Goal: Information Seeking & Learning: Learn about a topic

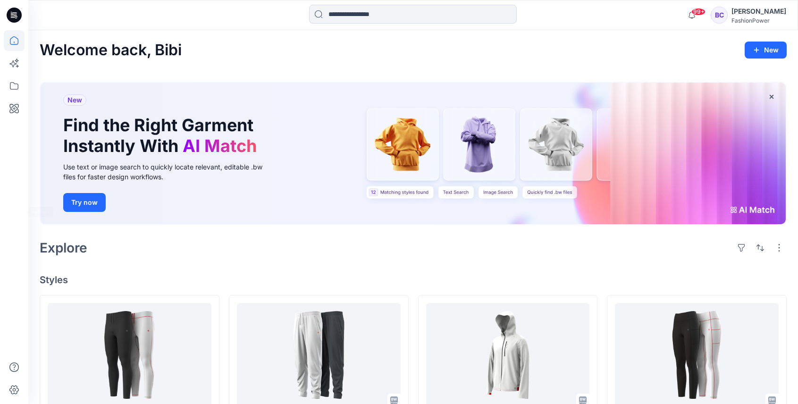
scroll to position [126, 0]
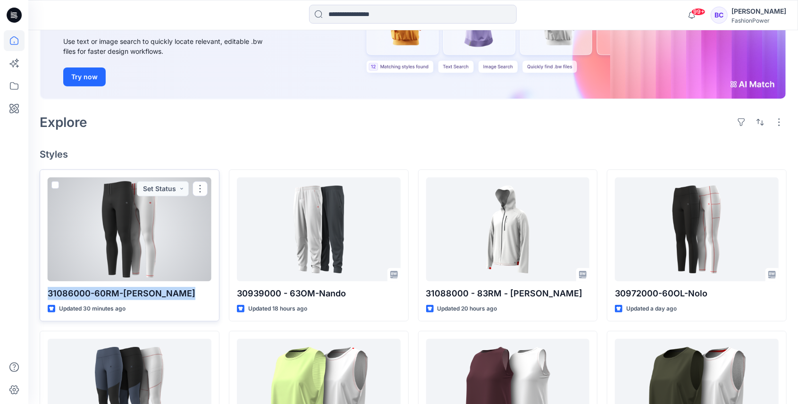
click at [116, 228] on div at bounding box center [130, 229] width 164 height 104
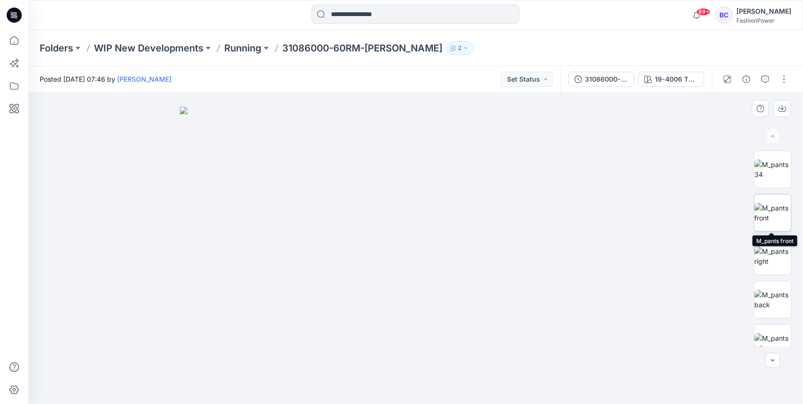
click at [761, 207] on img at bounding box center [772, 213] width 37 height 20
click at [783, 104] on button "button" at bounding box center [781, 108] width 17 height 17
click at [784, 258] on img at bounding box center [772, 256] width 37 height 20
click at [791, 110] on div at bounding box center [762, 108] width 65 height 17
click at [783, 108] on icon "button" at bounding box center [782, 109] width 8 height 8
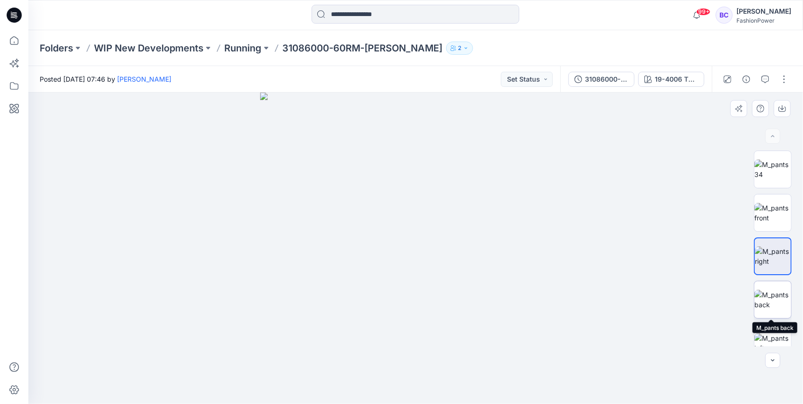
click at [764, 293] on img at bounding box center [772, 300] width 37 height 20
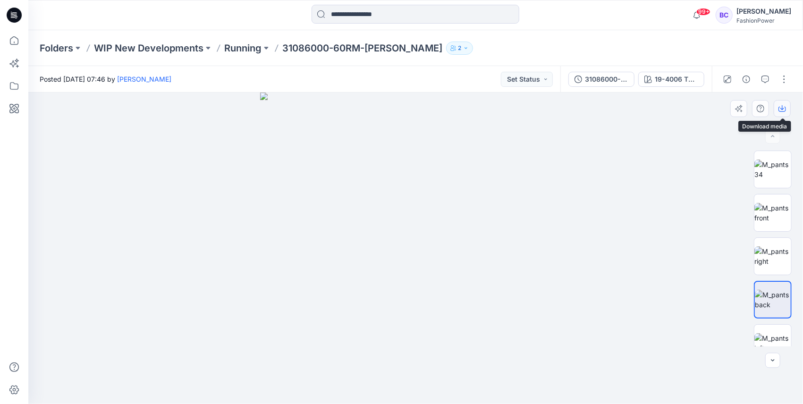
click at [784, 105] on icon "button" at bounding box center [782, 109] width 8 height 8
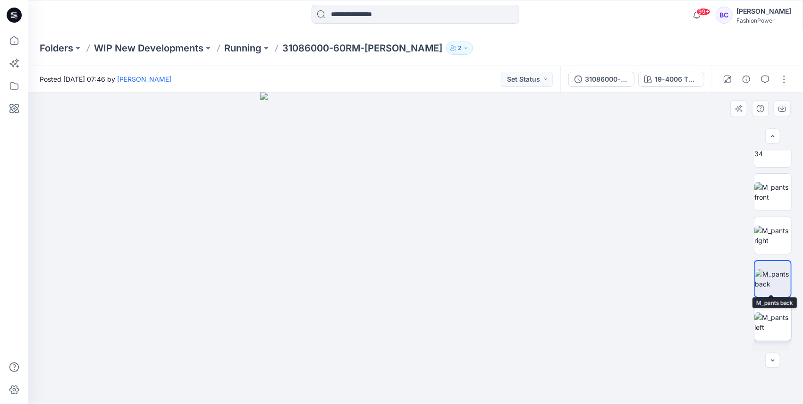
scroll to position [31, 0]
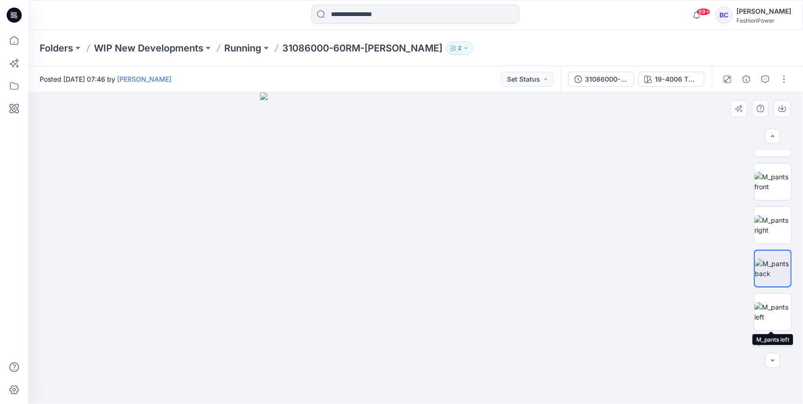
drag, startPoint x: 775, startPoint y: 322, endPoint x: 769, endPoint y: 270, distance: 52.2
click at [775, 322] on img at bounding box center [772, 312] width 37 height 20
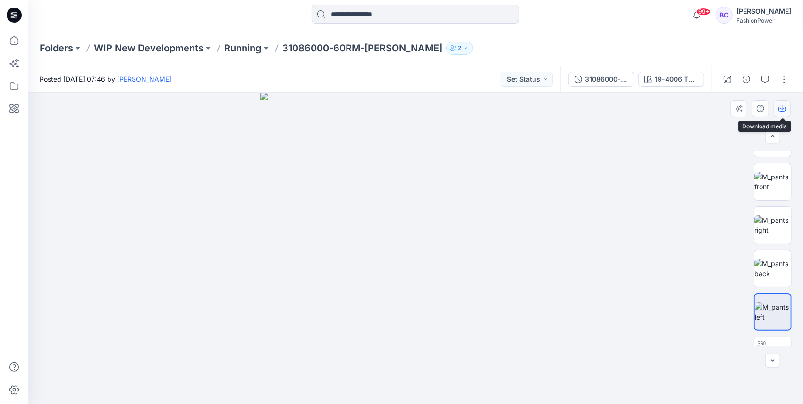
click at [784, 109] on icon "button" at bounding box center [782, 109] width 8 height 8
click at [593, 86] on button "31086000-60RM-[PERSON_NAME]" at bounding box center [601, 79] width 66 height 15
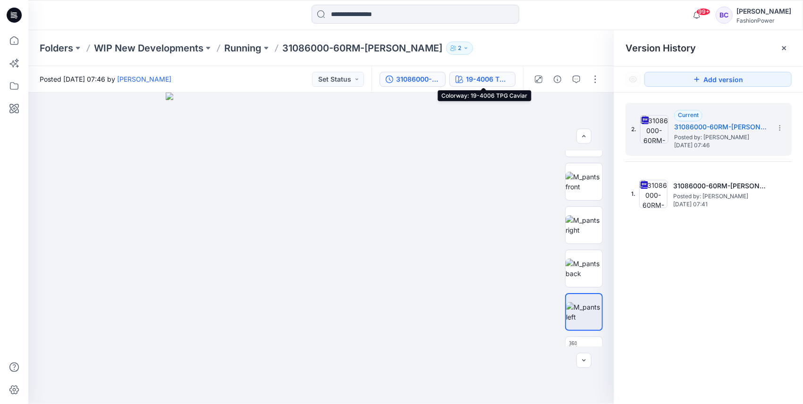
click at [456, 77] on button "19-4006 TPG Caviar" at bounding box center [482, 79] width 66 height 15
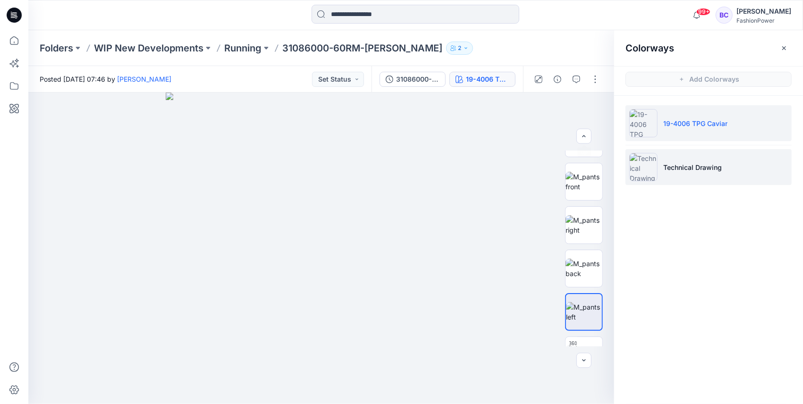
click at [685, 159] on li "Technical Drawing" at bounding box center [708, 167] width 166 height 36
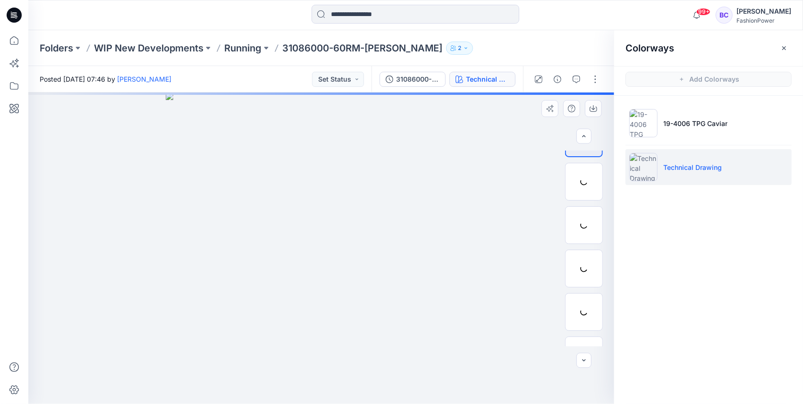
click at [339, 161] on img at bounding box center [321, 247] width 311 height 311
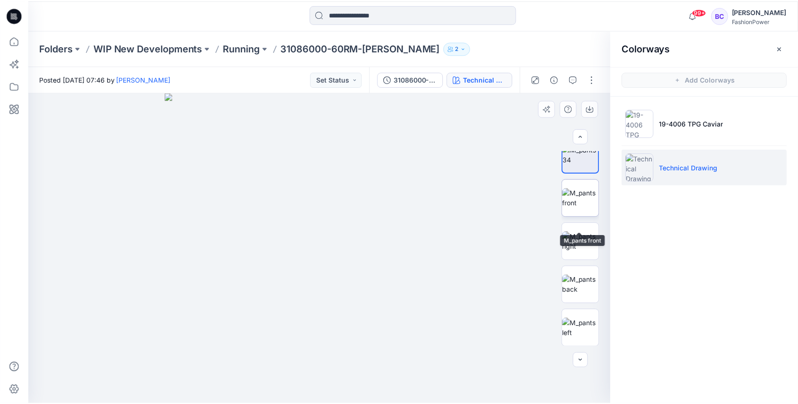
scroll to position [0, 0]
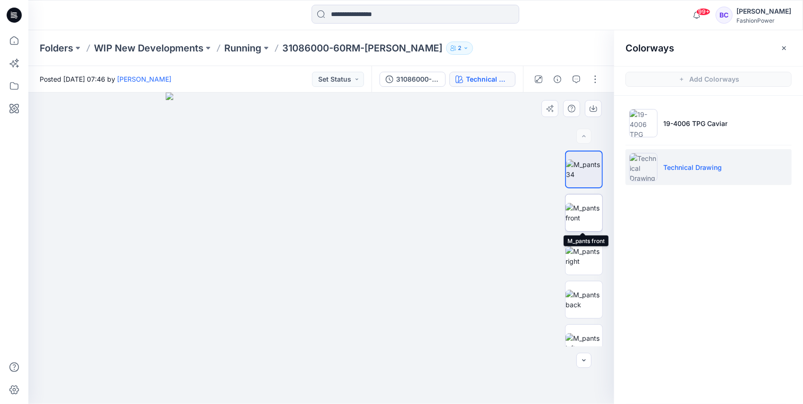
click at [589, 223] on img at bounding box center [583, 213] width 37 height 20
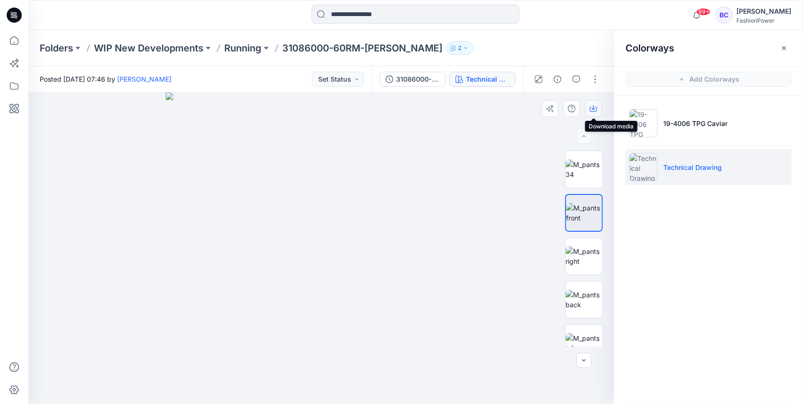
click at [594, 111] on icon "button" at bounding box center [593, 109] width 8 height 5
click at [586, 231] on div at bounding box center [584, 213] width 38 height 38
drag, startPoint x: 584, startPoint y: 259, endPoint x: 602, endPoint y: 168, distance: 92.8
click at [584, 259] on img at bounding box center [583, 256] width 37 height 20
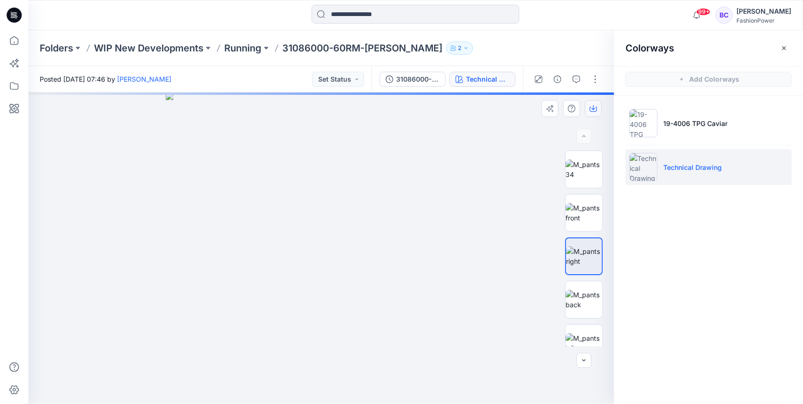
click at [593, 108] on icon "button" at bounding box center [593, 107] width 4 height 5
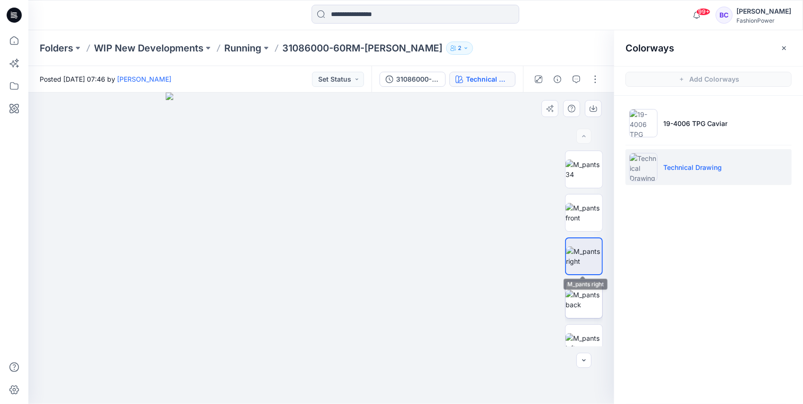
click at [585, 295] on img at bounding box center [583, 300] width 37 height 20
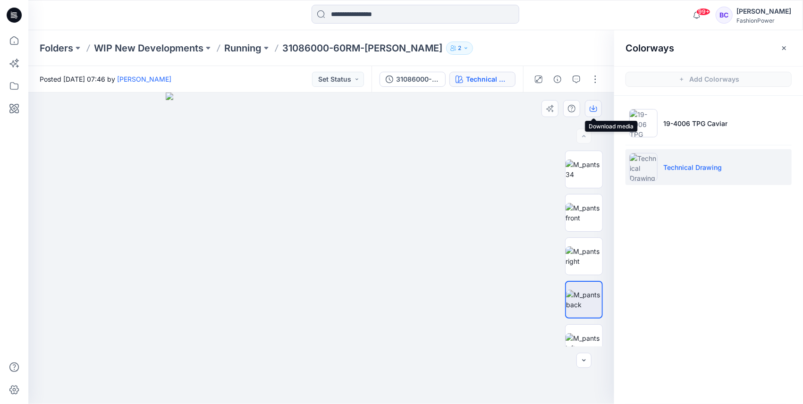
click at [596, 112] on button "button" at bounding box center [593, 108] width 17 height 17
click at [586, 310] on img at bounding box center [584, 300] width 36 height 20
click at [584, 340] on img at bounding box center [583, 343] width 37 height 20
click at [591, 109] on icon "button" at bounding box center [593, 109] width 8 height 8
drag, startPoint x: 571, startPoint y: 297, endPoint x: 579, endPoint y: 208, distance: 89.5
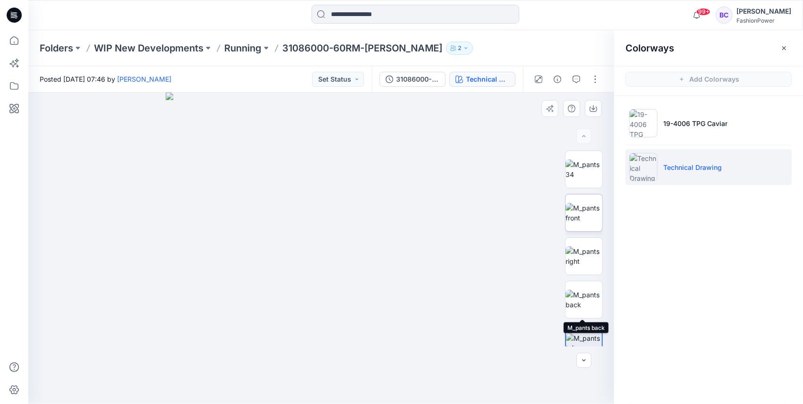
click at [571, 297] on img at bounding box center [583, 300] width 37 height 20
click at [594, 107] on icon "button" at bounding box center [593, 109] width 8 height 8
drag, startPoint x: 352, startPoint y: 403, endPoint x: 355, endPoint y: 152, distance: 251.1
click at [355, 152] on img at bounding box center [321, 247] width 311 height 311
click at [253, 48] on p "Running" at bounding box center [242, 48] width 37 height 13
